Goal: Information Seeking & Learning: Learn about a topic

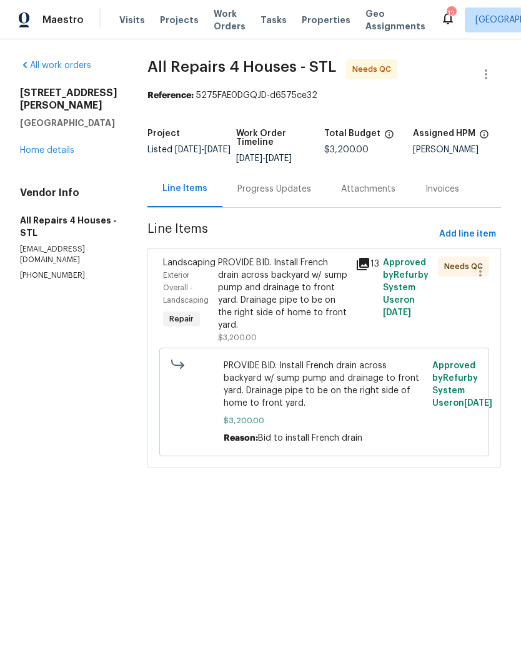
click at [315, 25] on span "Properties" at bounding box center [326, 20] width 49 height 12
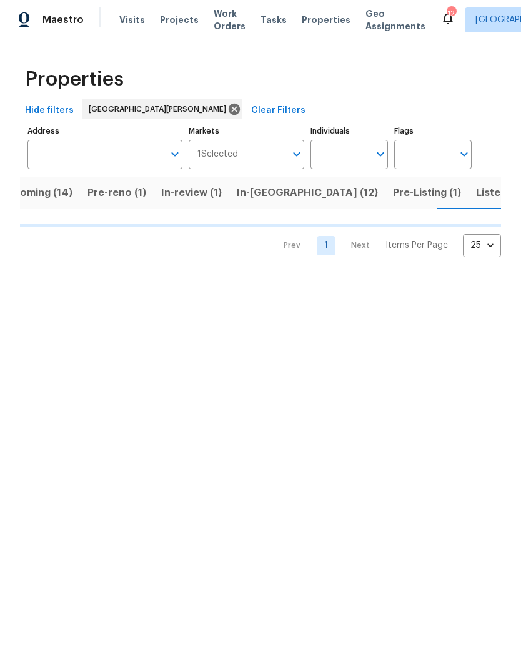
scroll to position [0, 29]
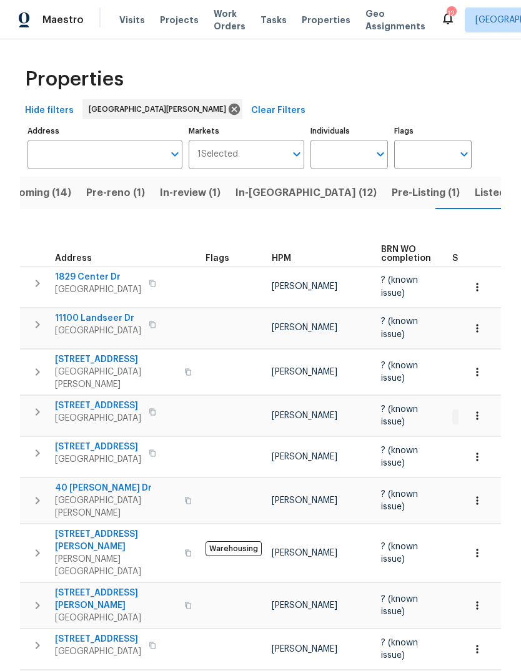
click at [289, 254] on span "HPM" at bounding box center [281, 258] width 19 height 9
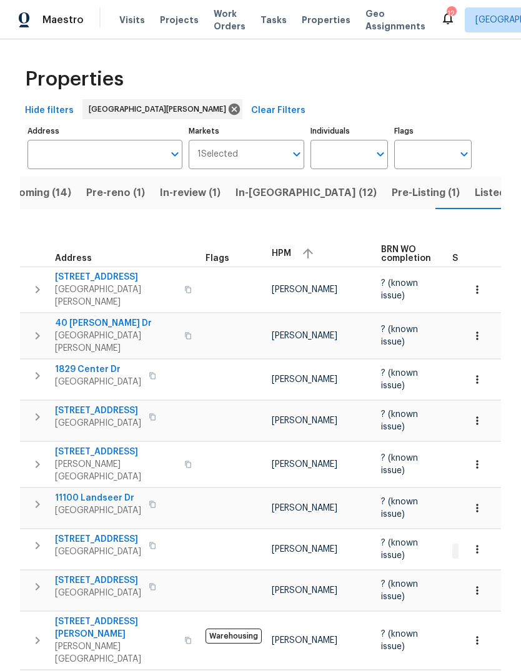
click at [294, 247] on div "HPM" at bounding box center [321, 253] width 99 height 19
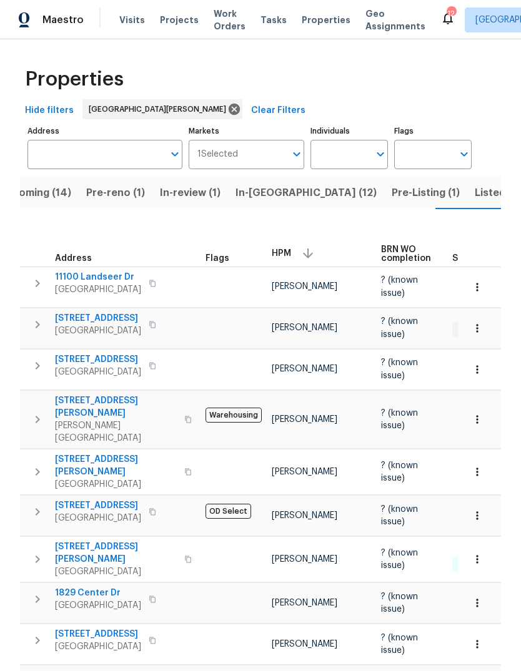
click at [392, 199] on span "Pre-Listing (1)" at bounding box center [426, 192] width 68 height 17
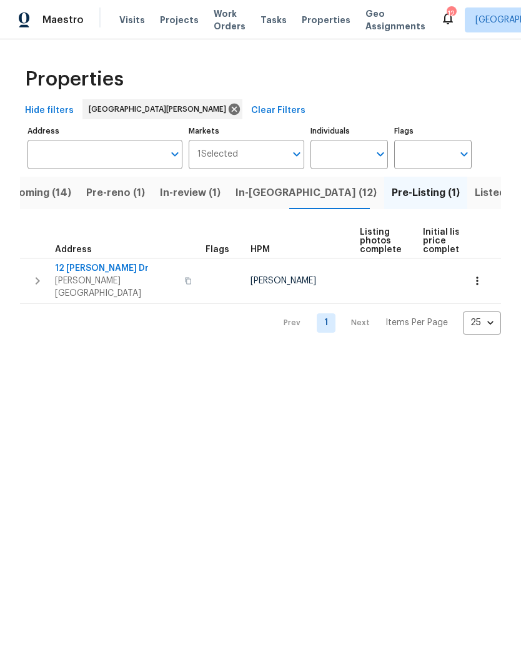
click at [52, 193] on span "Upcoming (14)" at bounding box center [35, 192] width 72 height 17
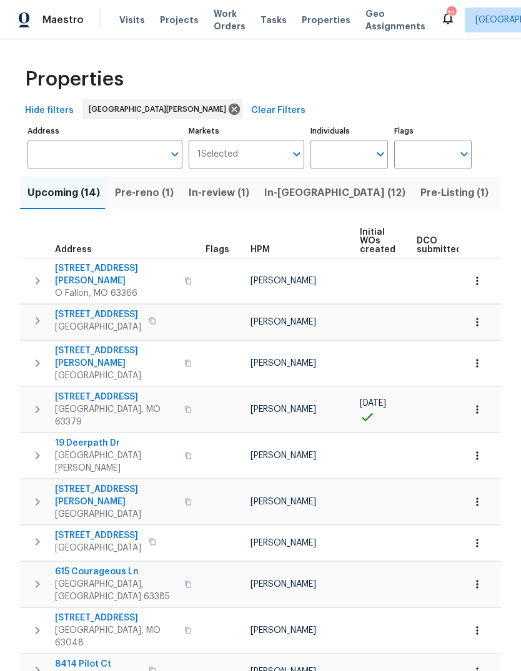
click at [265, 250] on span "HPM" at bounding box center [259, 249] width 19 height 9
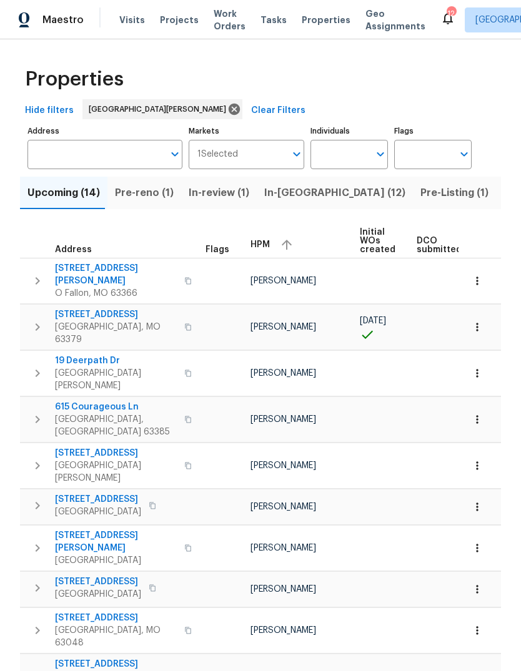
click at [270, 246] on div "HPM" at bounding box center [299, 244] width 99 height 19
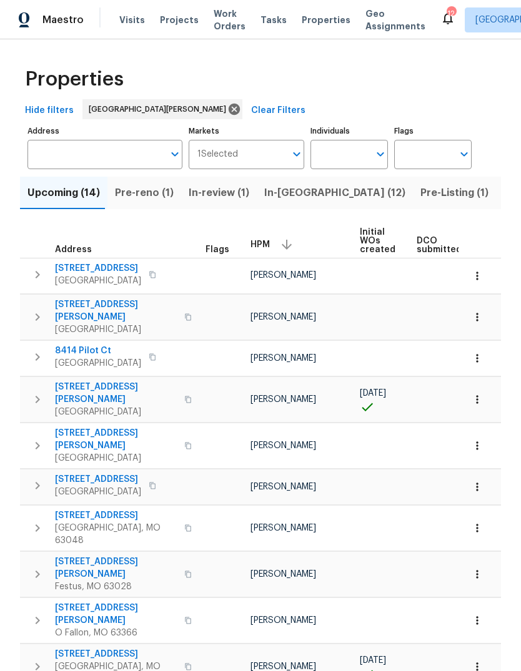
click at [123, 309] on span "[STREET_ADDRESS][PERSON_NAME]" at bounding box center [116, 311] width 122 height 25
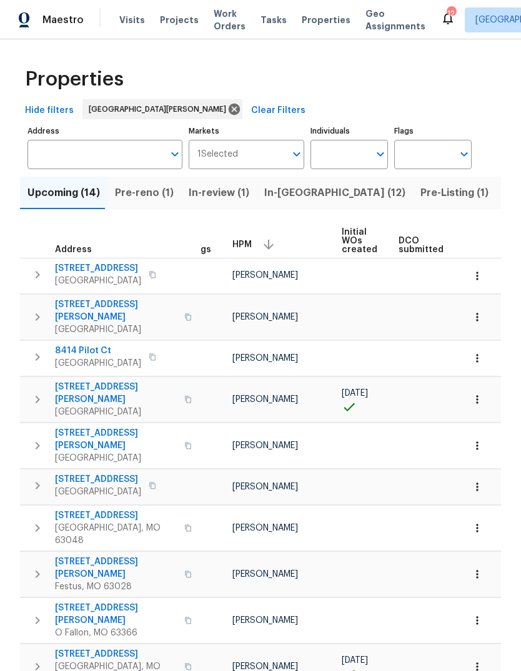
scroll to position [0, 16]
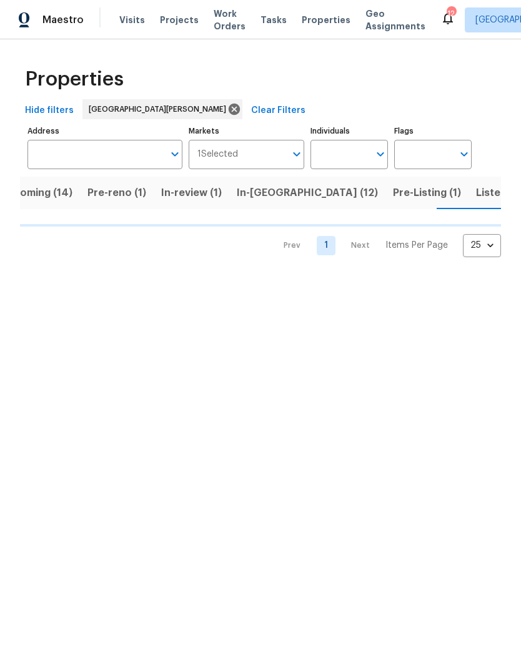
scroll to position [0, 29]
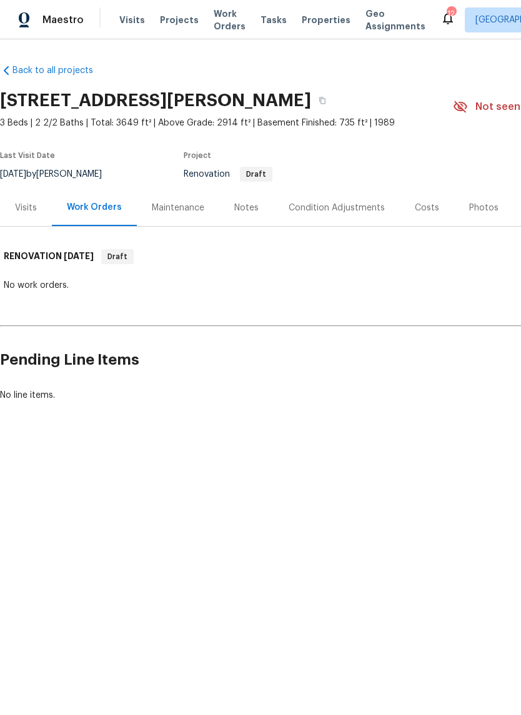
click at [36, 212] on div "Visits" at bounding box center [26, 208] width 22 height 12
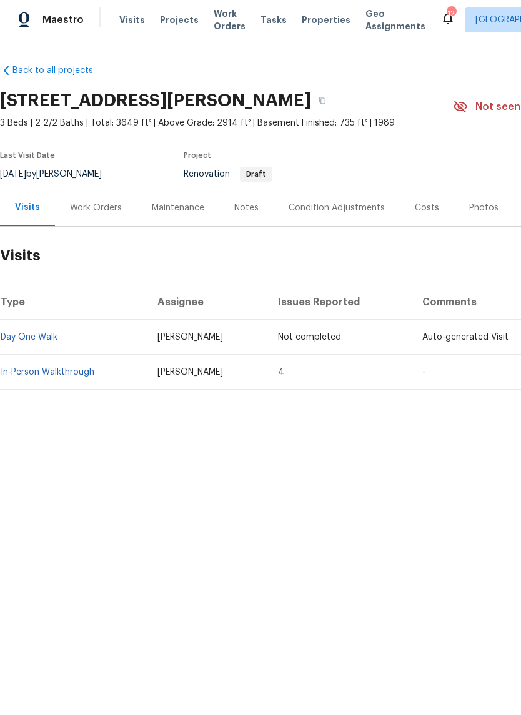
click at [85, 374] on link "In-Person Walkthrough" at bounding box center [48, 372] width 94 height 9
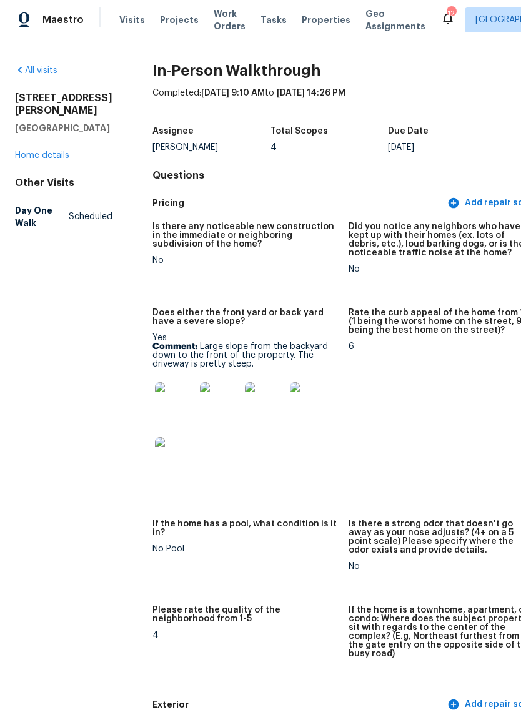
click at [155, 407] on img at bounding box center [175, 402] width 40 height 40
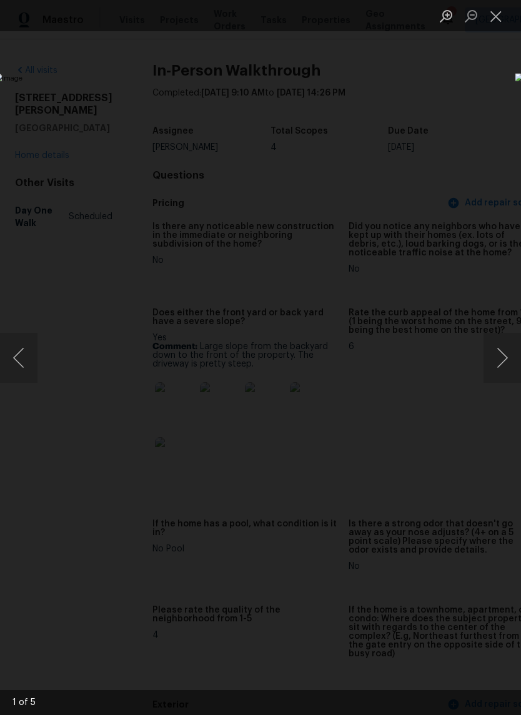
click at [504, 367] on button "Next image" at bounding box center [501, 358] width 37 height 50
click at [498, 365] on button "Next image" at bounding box center [501, 358] width 37 height 50
click at [499, 365] on button "Next image" at bounding box center [501, 358] width 37 height 50
click at [504, 364] on button "Next image" at bounding box center [501, 358] width 37 height 50
click at [503, 364] on button "Next image" at bounding box center [501, 358] width 37 height 50
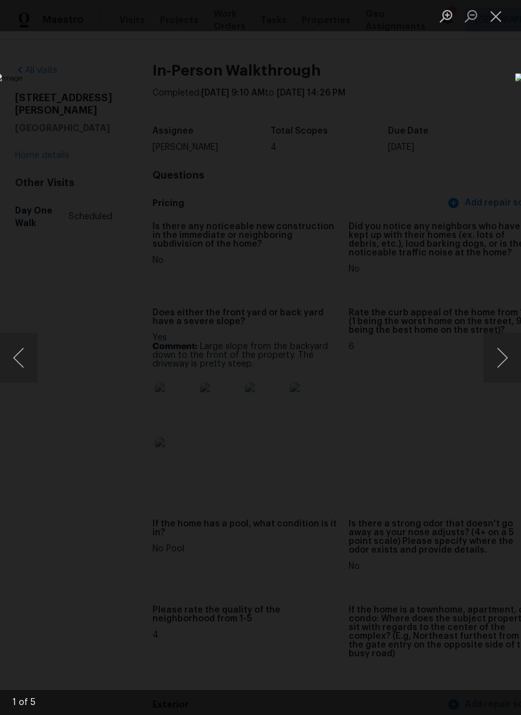
click at [504, 364] on button "Next image" at bounding box center [501, 358] width 37 height 50
click at [500, 369] on button "Next image" at bounding box center [501, 358] width 37 height 50
click at [502, 366] on button "Next image" at bounding box center [501, 358] width 37 height 50
click at [500, 369] on button "Next image" at bounding box center [501, 358] width 37 height 50
click at [497, 19] on button "Close lightbox" at bounding box center [495, 16] width 25 height 22
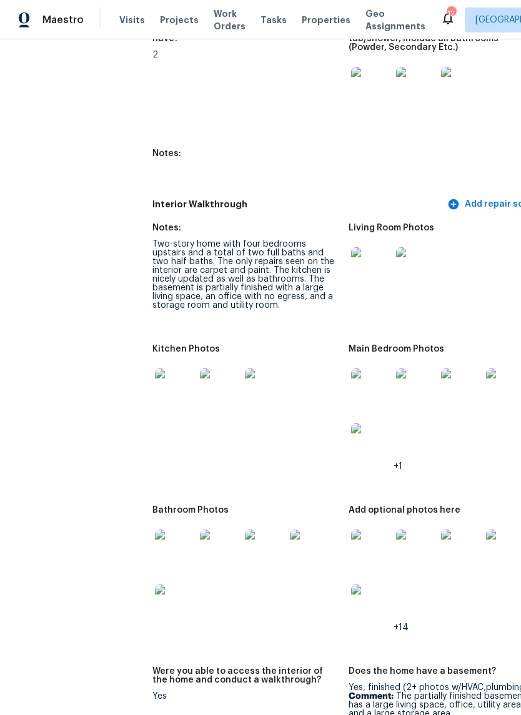
scroll to position [1944, 0]
click at [351, 254] on img at bounding box center [371, 267] width 40 height 40
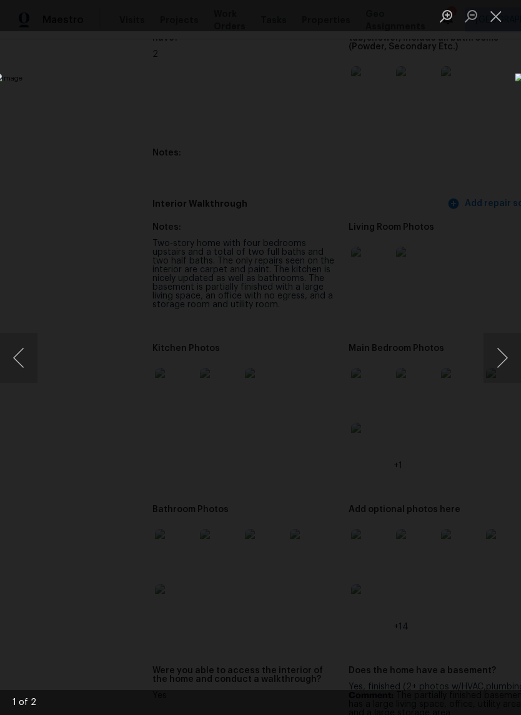
click at [507, 355] on button "Next image" at bounding box center [501, 358] width 37 height 50
click at [498, 353] on button "Next image" at bounding box center [501, 358] width 37 height 50
click at [500, 24] on button "Close lightbox" at bounding box center [495, 16] width 25 height 22
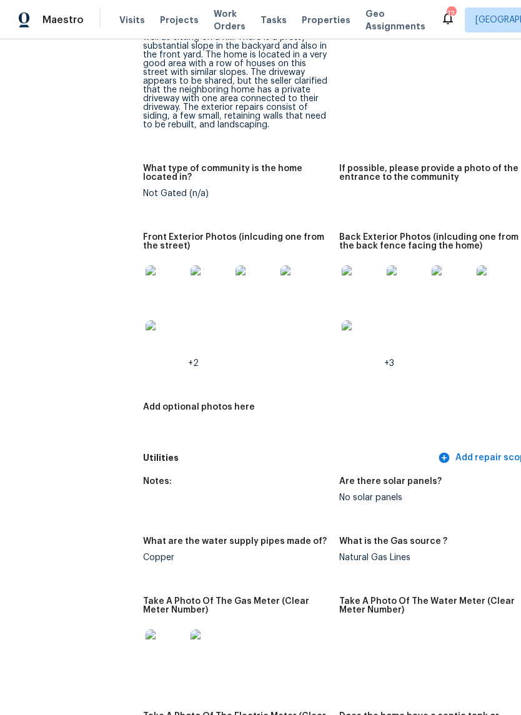
scroll to position [703, 8]
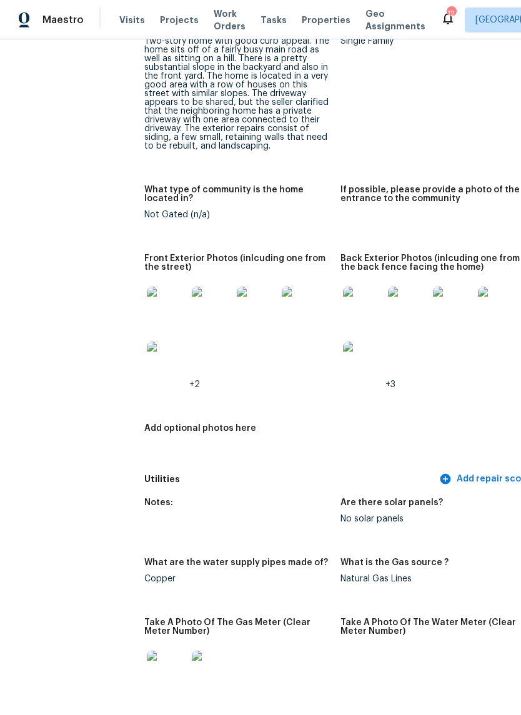
click at [343, 304] on img at bounding box center [363, 307] width 40 height 40
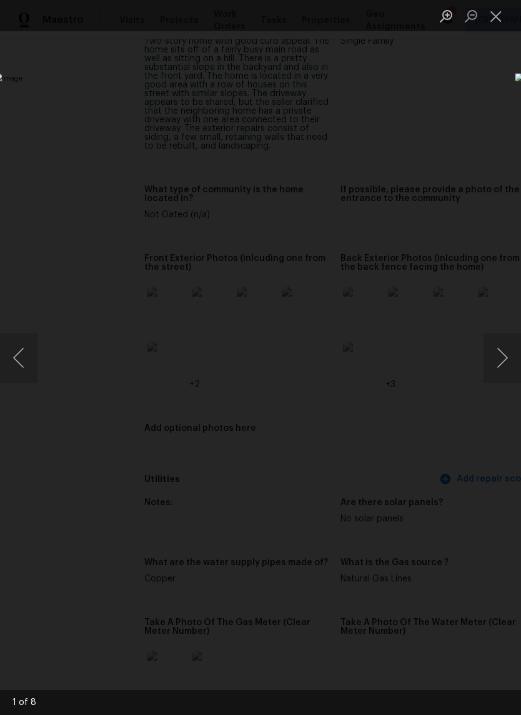
click at [508, 362] on button "Next image" at bounding box center [501, 358] width 37 height 50
click at [493, 361] on button "Next image" at bounding box center [501, 358] width 37 height 50
click at [496, 359] on button "Next image" at bounding box center [501, 358] width 37 height 50
click at [497, 358] on button "Next image" at bounding box center [501, 358] width 37 height 50
click at [500, 355] on button "Next image" at bounding box center [501, 358] width 37 height 50
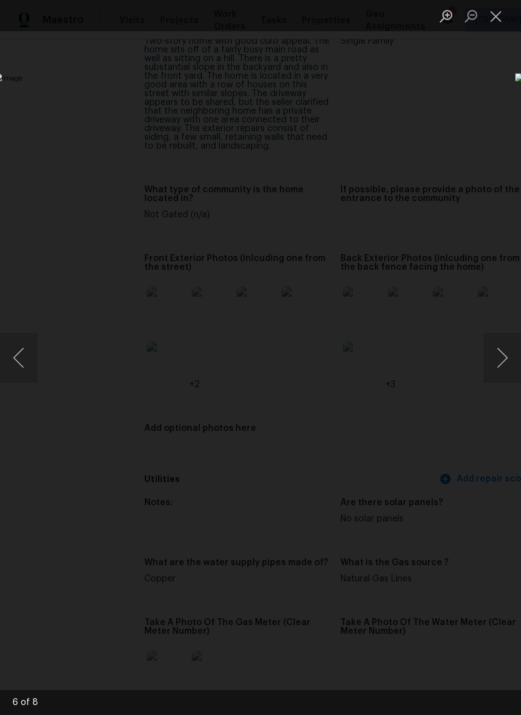
click at [500, 19] on button "Close lightbox" at bounding box center [495, 16] width 25 height 22
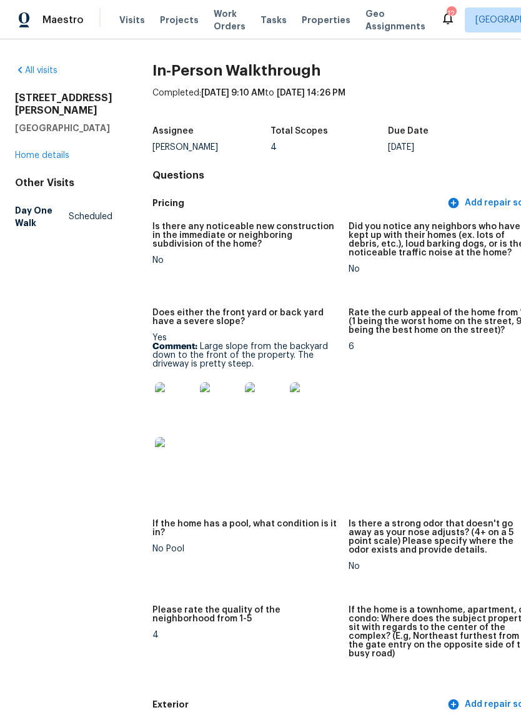
scroll to position [0, 0]
click at [64, 160] on link "Home details" at bounding box center [42, 155] width 54 height 9
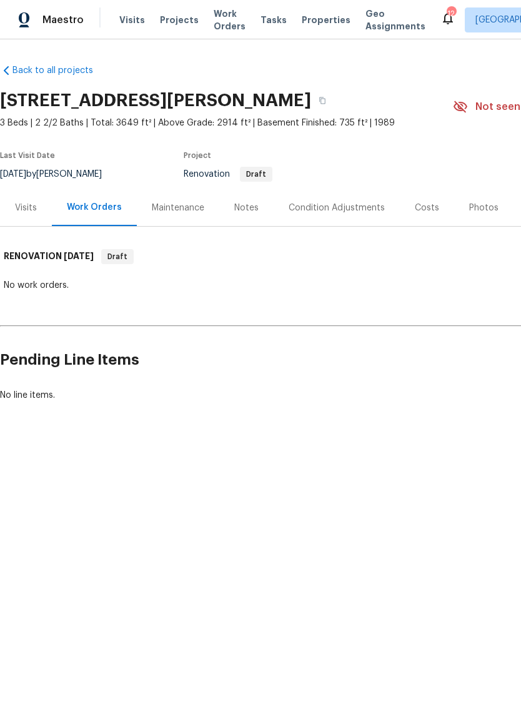
click at [431, 206] on div "Costs" at bounding box center [427, 208] width 24 height 12
